Goal: Navigation & Orientation: Find specific page/section

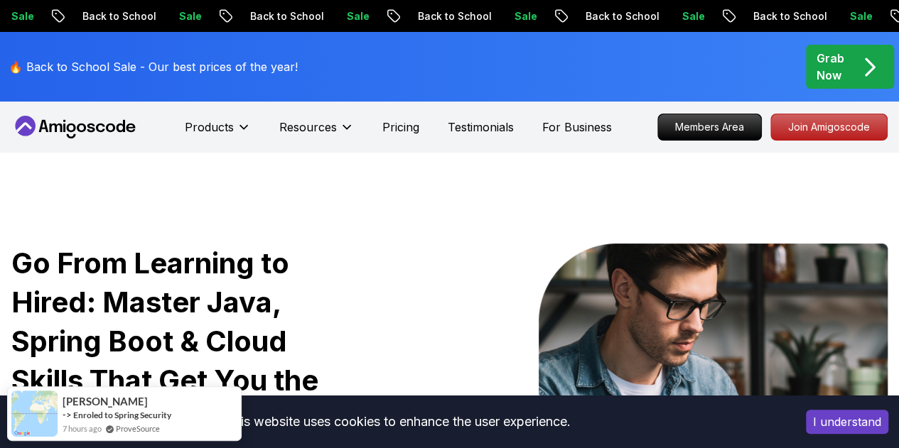
click at [354, 129] on div "Products Resources Pricing Testimonials For Business" at bounding box center [398, 127] width 427 height 28
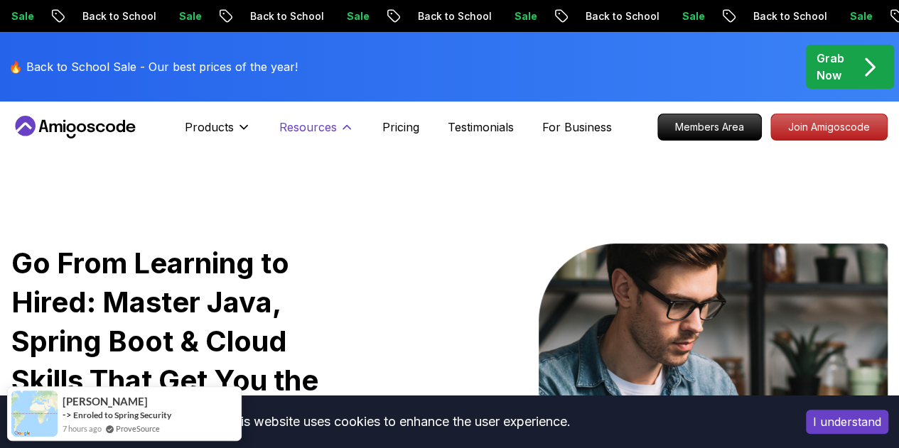
click at [349, 129] on icon at bounding box center [346, 128] width 7 height 4
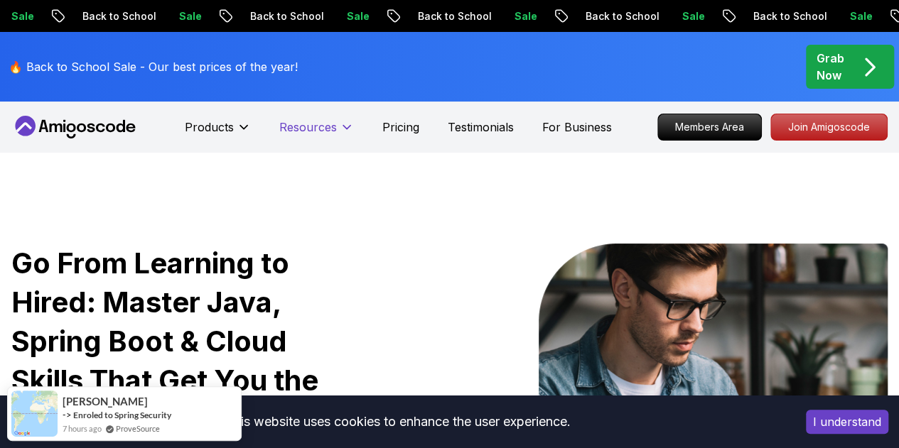
click at [349, 129] on icon at bounding box center [347, 127] width 14 height 14
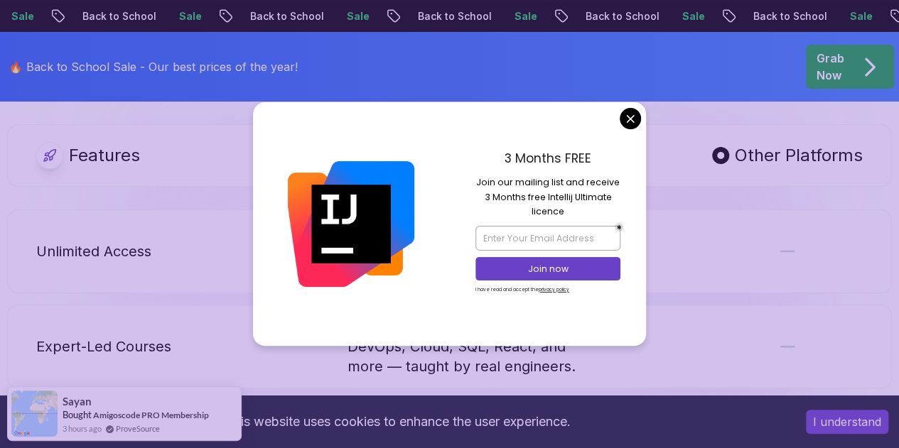
scroll to position [2983, 0]
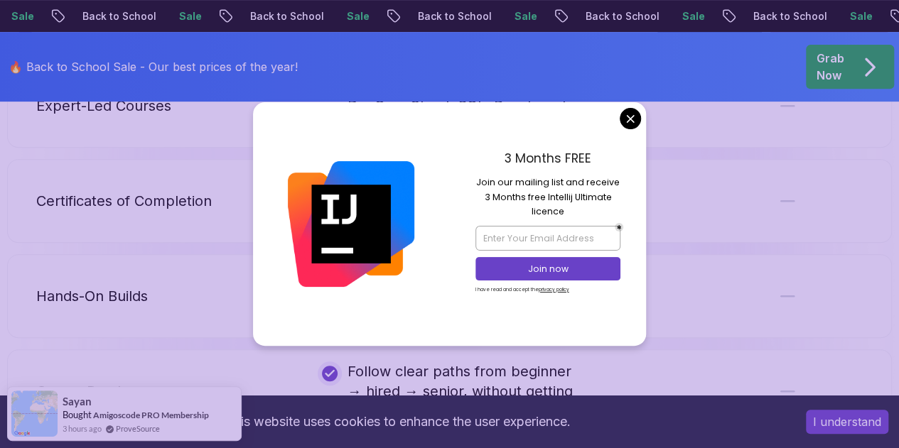
click at [631, 116] on body "Sale Back to School Sale Back to School Sale Back to School Sale Back to School…" at bounding box center [449, 152] width 899 height 6270
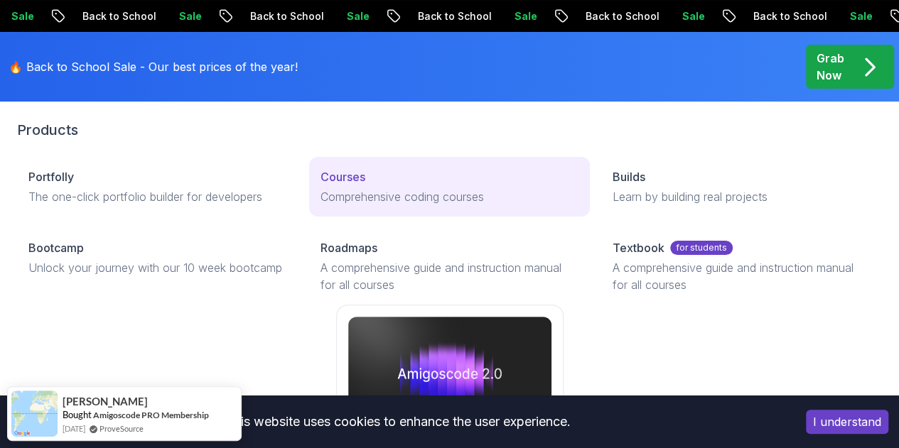
scroll to position [142, 0]
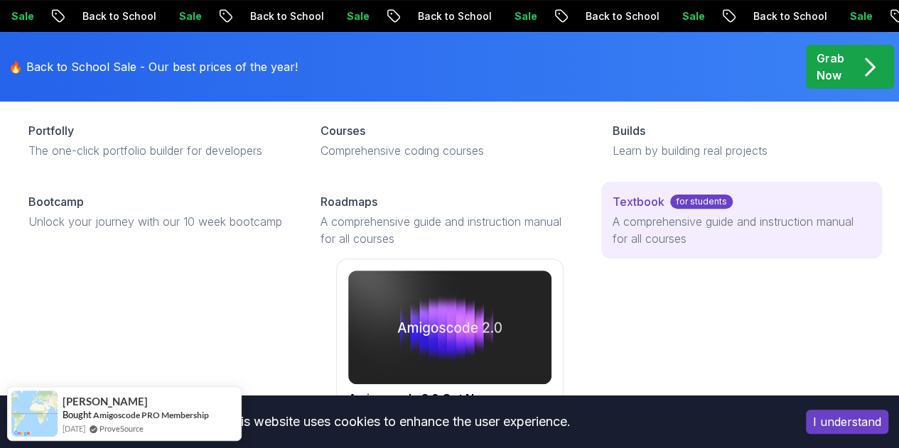
click at [612, 247] on p "A comprehensive guide and instruction manual for all courses" at bounding box center [741, 230] width 258 height 34
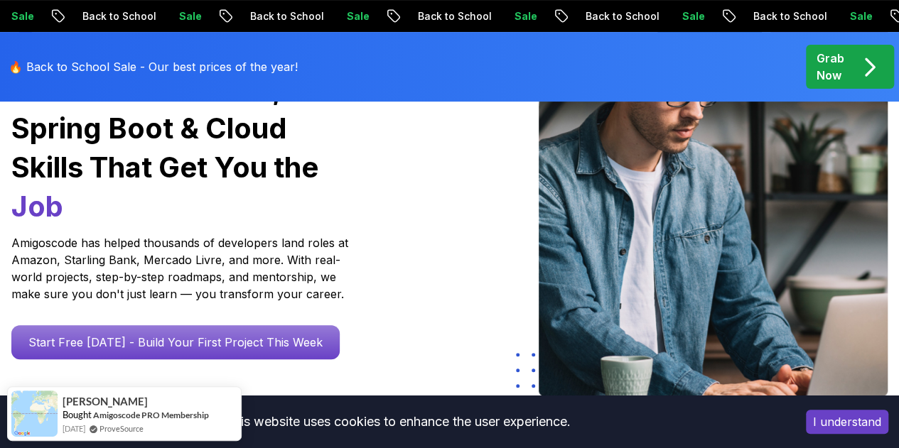
scroll to position [355, 0]
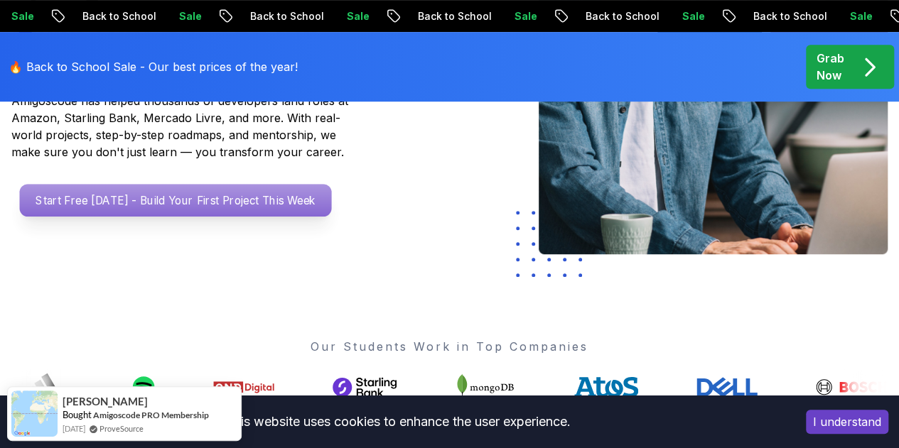
click at [126, 214] on p "Start Free [DATE] - Build Your First Project This Week" at bounding box center [176, 200] width 312 height 33
